Goal: Task Accomplishment & Management: Manage account settings

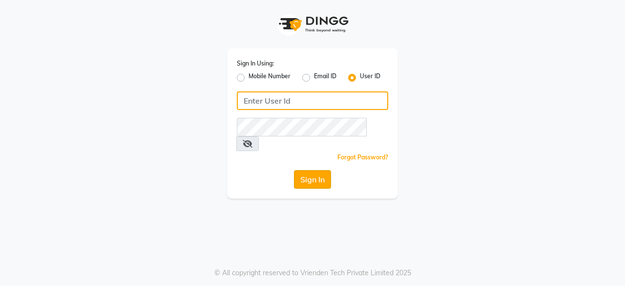
type input "bohobliss123"
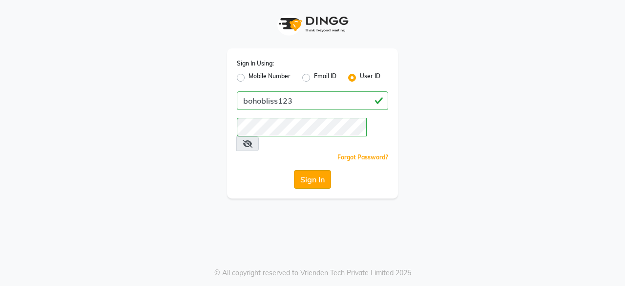
click at [310, 170] on button "Sign In" at bounding box center [312, 179] width 37 height 19
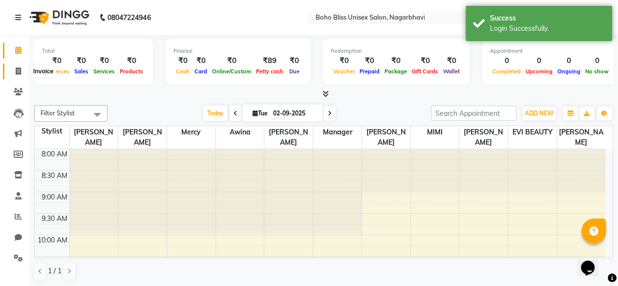
click at [17, 68] on icon at bounding box center [18, 70] width 5 height 7
select select "8370"
select select "service"
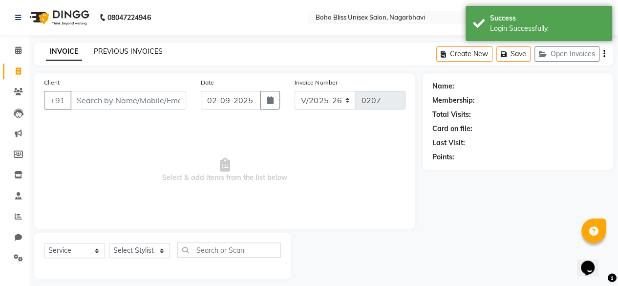
click at [134, 52] on link "PREVIOUS INVOICES" at bounding box center [128, 51] width 69 height 9
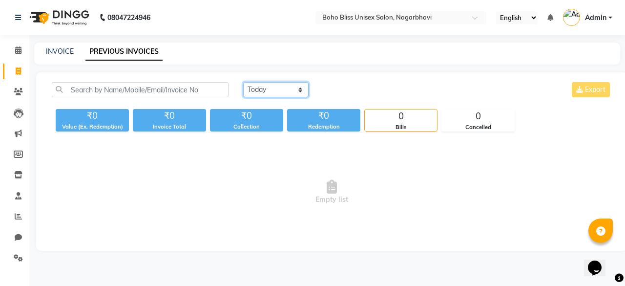
click at [258, 90] on select "Today Yesterday Custom Range" at bounding box center [275, 89] width 65 height 15
select select "range"
click at [243, 82] on select "Today Yesterday Custom Range" at bounding box center [275, 89] width 65 height 15
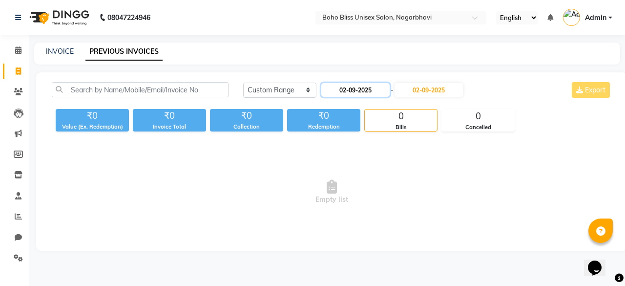
click at [361, 89] on input "02-09-2025" at bounding box center [355, 90] width 68 height 14
select select "9"
select select "2025"
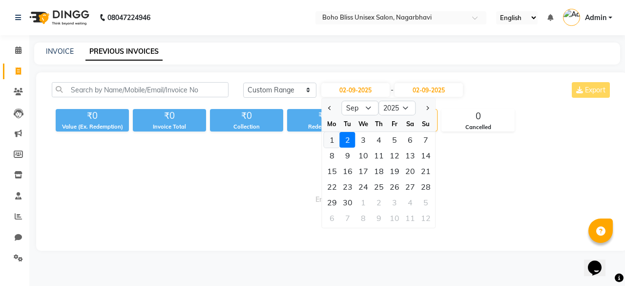
click at [335, 138] on div "1" at bounding box center [332, 140] width 16 height 16
type input "01-09-2025"
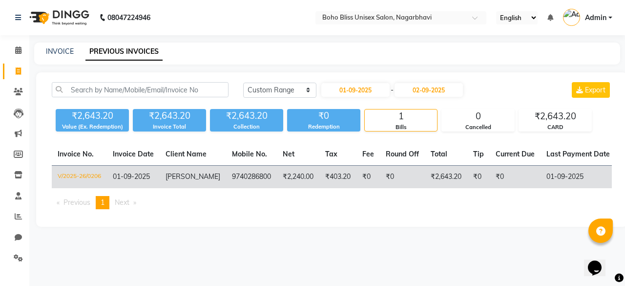
click at [84, 176] on td "V/2025-26/0206" at bounding box center [79, 177] width 55 height 23
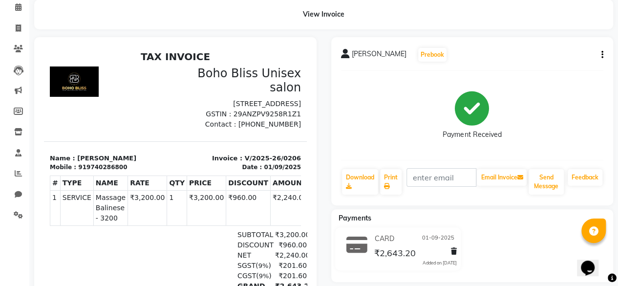
scroll to position [42, 0]
